Goal: Task Accomplishment & Management: Manage account settings

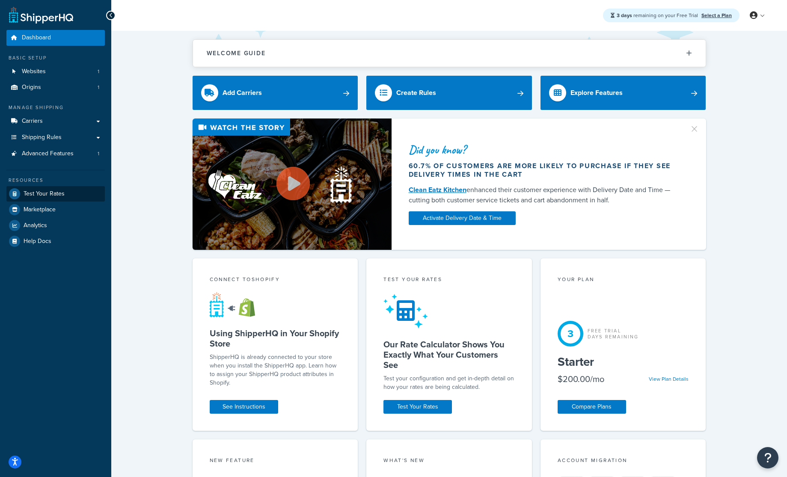
click at [146, 119] on div "Welcome Guide ShipperHQ: An Overview Carrier Setup Shipping Rules Overview Comm…" at bounding box center [449, 428] width 676 height 794
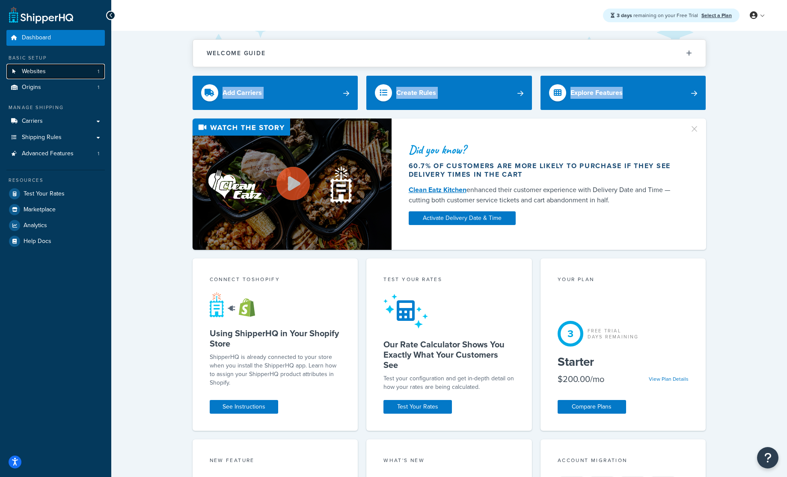
click at [41, 72] on span "Websites" at bounding box center [34, 71] width 24 height 7
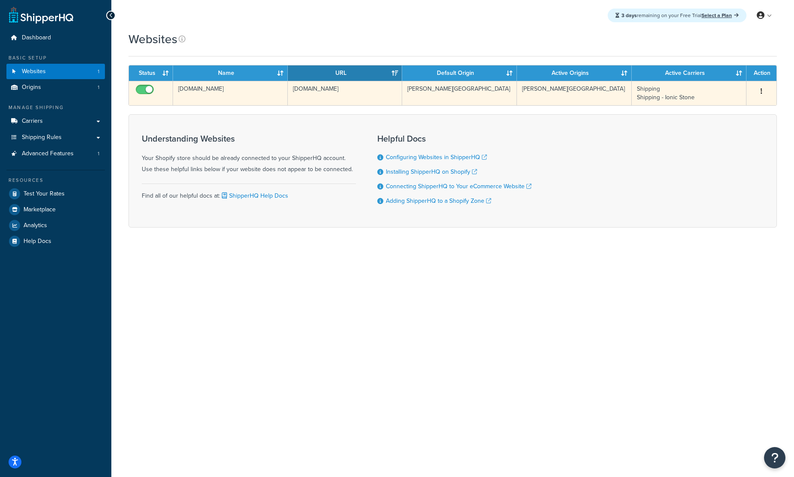
click at [602, 92] on td "Milton Keynes" at bounding box center [574, 93] width 115 height 24
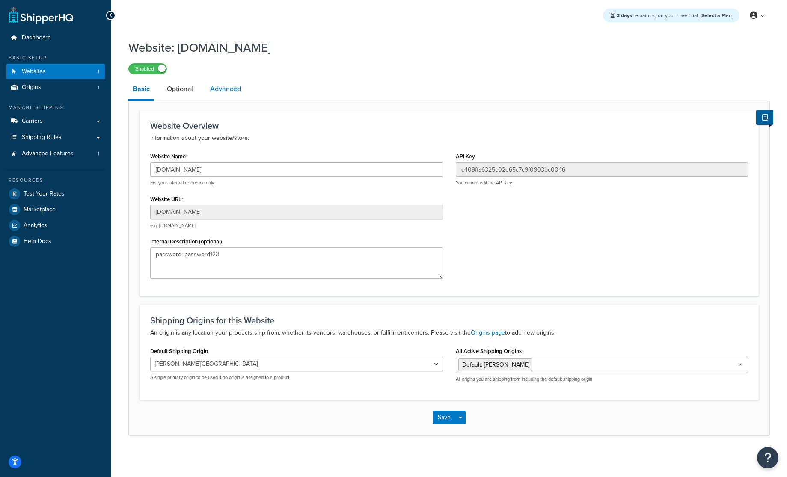
click at [227, 84] on link "Advanced" at bounding box center [225, 89] width 39 height 21
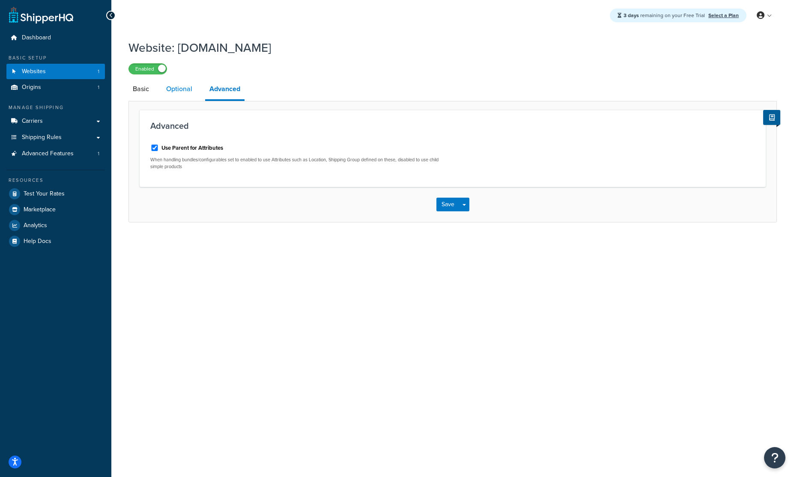
click at [176, 96] on link "Optional" at bounding box center [179, 89] width 35 height 21
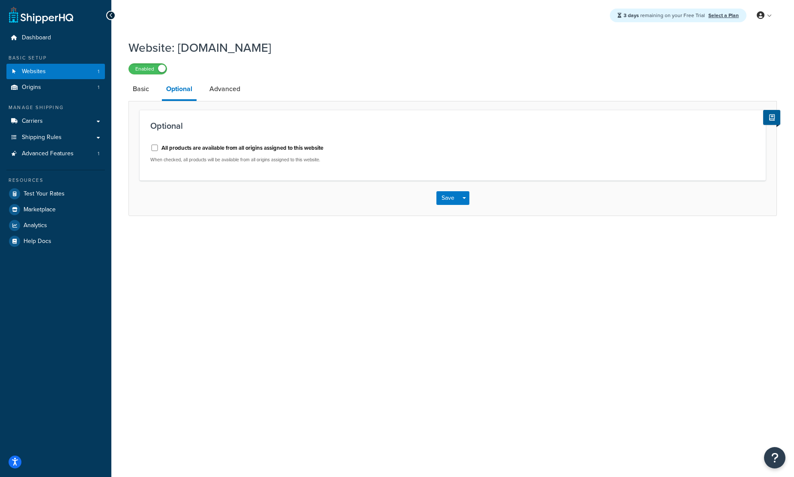
click at [400, 300] on div "3 days remaining on your Free Trial Select a Plan My Profile Billing Global Set…" at bounding box center [452, 238] width 683 height 477
drag, startPoint x: 437, startPoint y: 252, endPoint x: 306, endPoint y: 57, distance: 234.4
click at [306, 57] on div "3 days remaining on your Free Trial Select a Plan My Profile Billing Global Set…" at bounding box center [452, 238] width 683 height 477
drag, startPoint x: 391, startPoint y: 344, endPoint x: 370, endPoint y: 280, distance: 66.8
click at [391, 343] on div "3 days remaining on your Free Trial Select a Plan My Profile Billing Global Set…" at bounding box center [452, 238] width 683 height 477
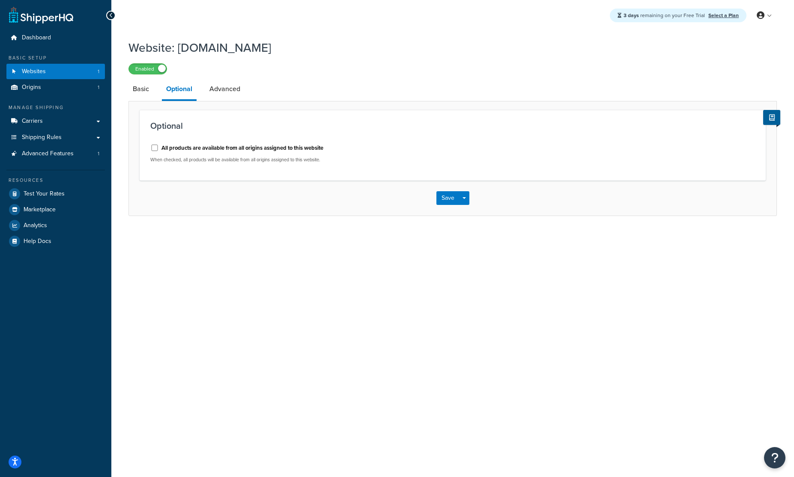
click at [215, 161] on p "When checked, all products will be available from all origins assigned to this …" at bounding box center [298, 160] width 296 height 6
click at [146, 89] on link "Basic" at bounding box center [140, 89] width 25 height 21
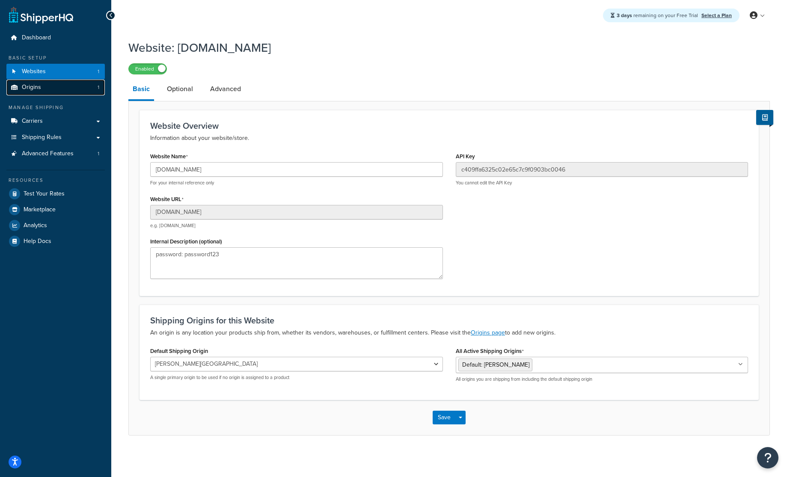
click at [52, 92] on link "Origins 1" at bounding box center [55, 88] width 98 height 16
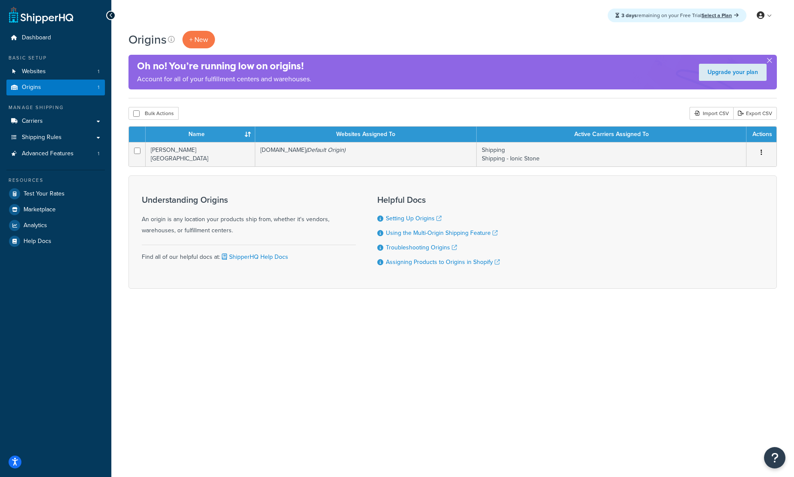
click at [357, 373] on div "3 days remaining on your Free Trial Select a Plan My Profile Billing Global Set…" at bounding box center [452, 238] width 683 height 477
click at [46, 126] on link "Carriers" at bounding box center [55, 121] width 98 height 16
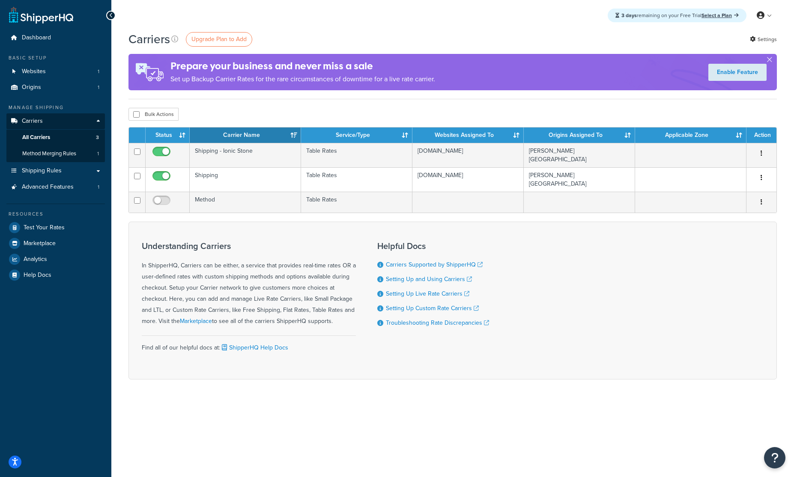
click at [537, 27] on div "3 days remaining on your Free Trial Select a Plan My Profile Billing Global Set…" at bounding box center [452, 15] width 683 height 31
click at [778, 38] on div "Carriers Upgrade Plan to Add Settings Prepare your business and never miss a sa…" at bounding box center [452, 220] width 683 height 379
click at [772, 38] on link "Settings" at bounding box center [763, 39] width 27 height 12
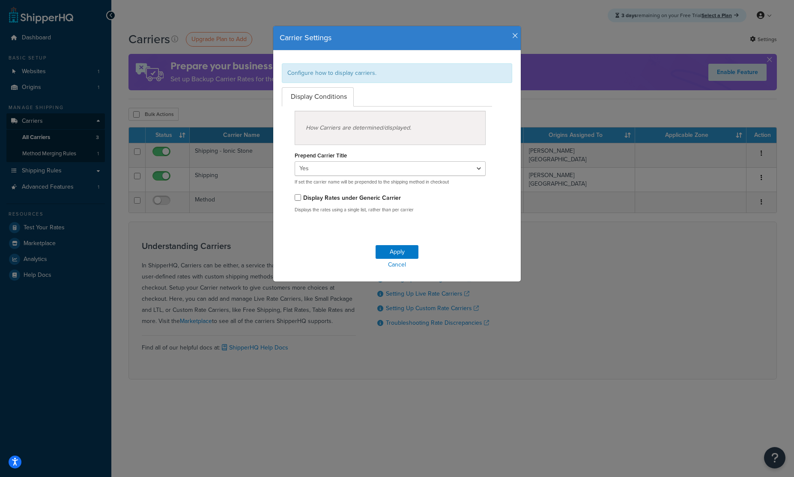
click at [512, 36] on icon "button" at bounding box center [515, 36] width 6 height 8
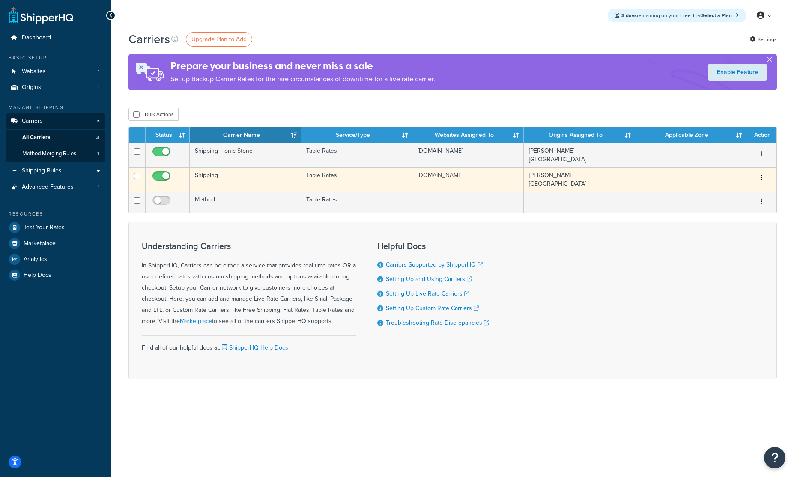
click at [477, 17] on div "3 days remaining on your Free Trial Select a Plan My Profile Billing Global Set…" at bounding box center [452, 15] width 683 height 31
